Goal: Check status: Check status

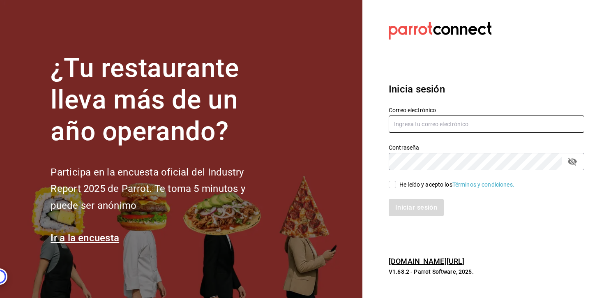
click at [429, 119] on input "text" at bounding box center [487, 123] width 196 height 17
type input "[PERSON_NAME][EMAIL_ADDRESS][DOMAIN_NAME]"
click at [393, 184] on input "He leído y acepto los Términos y condiciones." at bounding box center [392, 184] width 7 height 7
checkbox input "true"
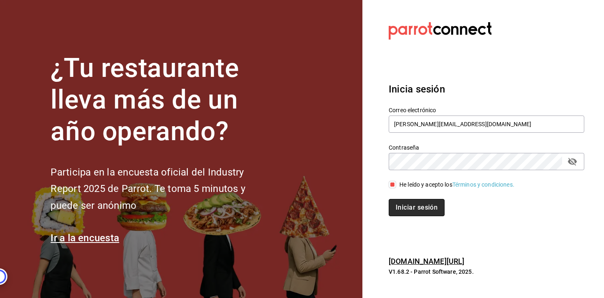
click at [395, 203] on button "Iniciar sesión" at bounding box center [417, 207] width 56 height 17
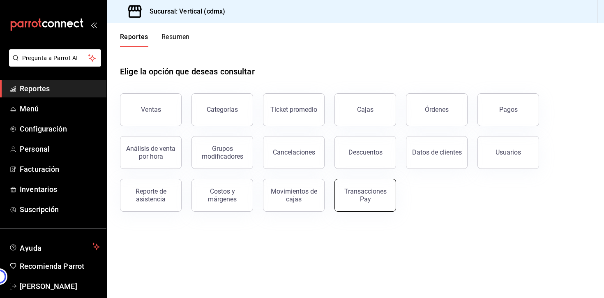
click at [348, 188] on div "Transacciones Pay" at bounding box center [365, 195] width 51 height 16
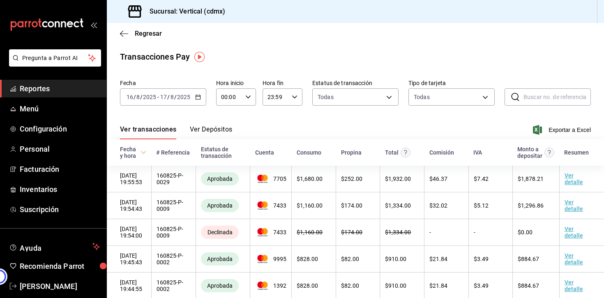
click at [216, 130] on button "Ver Depósitos" at bounding box center [211, 132] width 43 height 14
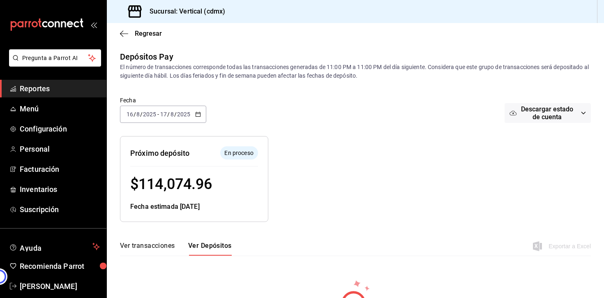
click at [202, 112] on div "2025-08-16 16 / 8 / 2025 - 2025-08-17 17 / 8 / 2025" at bounding box center [163, 114] width 86 height 17
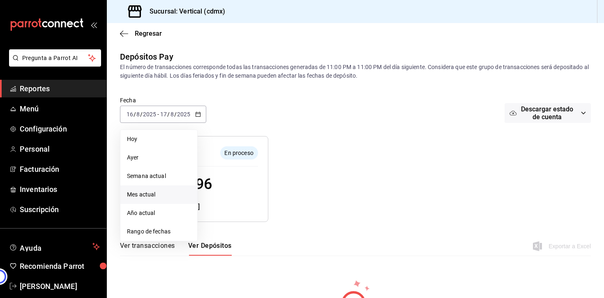
click at [146, 203] on li "Mes actual" at bounding box center [158, 194] width 77 height 18
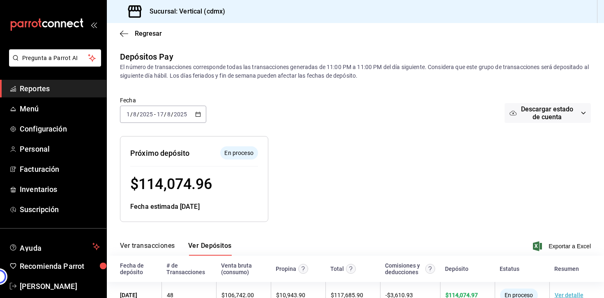
click at [45, 93] on span "Reportes" at bounding box center [60, 88] width 80 height 11
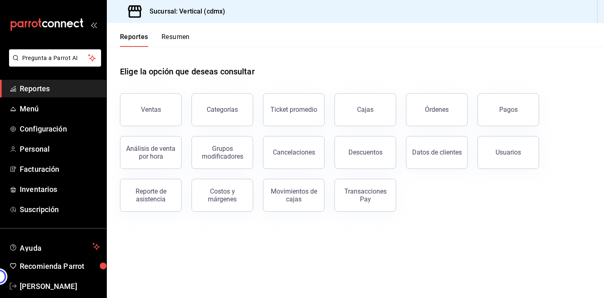
click at [46, 88] on span "Reportes" at bounding box center [60, 88] width 80 height 11
click at [128, 99] on button "Ventas" at bounding box center [151, 109] width 62 height 33
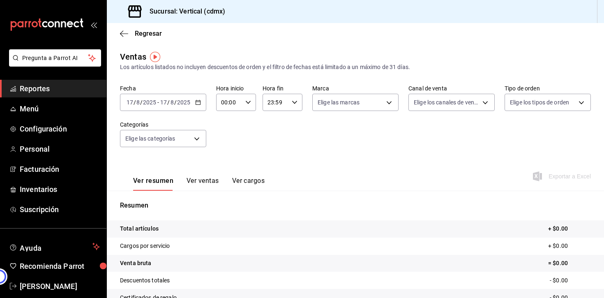
click at [198, 102] on icon "button" at bounding box center [198, 102] width 6 height 6
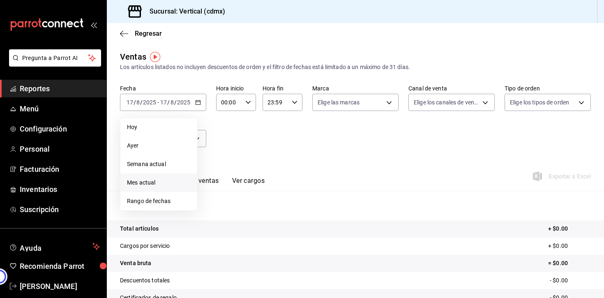
click at [152, 184] on span "Mes actual" at bounding box center [159, 182] width 64 height 9
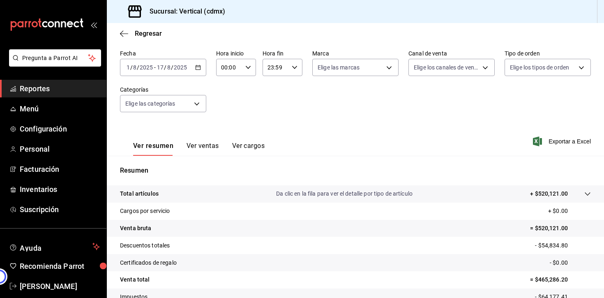
scroll to position [96, 0]
